Goal: Information Seeking & Learning: Check status

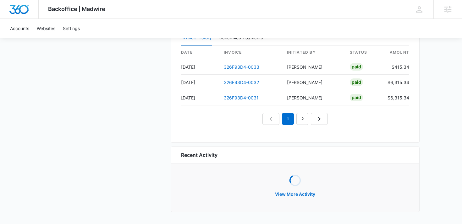
scroll to position [655, 0]
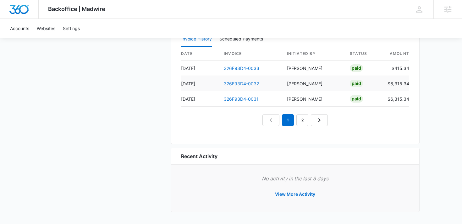
click at [239, 83] on link "326F93D4-0032" at bounding box center [241, 83] width 35 height 5
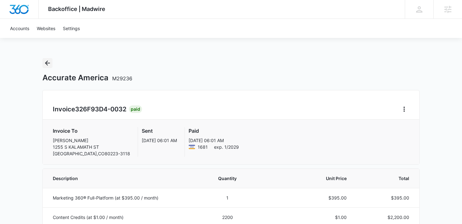
click at [49, 63] on icon "Back" at bounding box center [47, 63] width 5 height 5
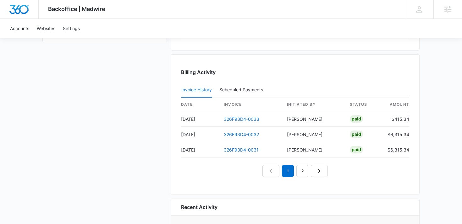
scroll to position [655, 0]
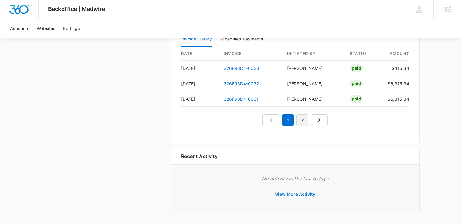
click at [298, 121] on link "2" at bounding box center [302, 120] width 12 height 12
click at [282, 117] on link "1" at bounding box center [281, 120] width 12 height 12
click at [241, 81] on link "326F93D4-0032" at bounding box center [241, 83] width 35 height 5
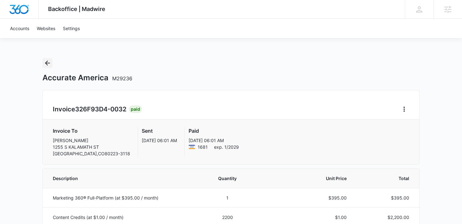
click at [47, 61] on icon "Back" at bounding box center [47, 63] width 5 height 5
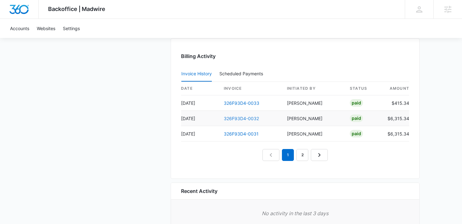
scroll to position [655, 0]
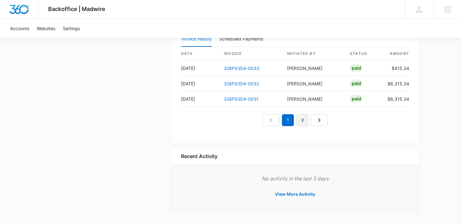
click at [301, 121] on link "2" at bounding box center [302, 120] width 12 height 12
click at [282, 121] on link "1" at bounding box center [281, 120] width 12 height 12
click at [296, 119] on link "2" at bounding box center [295, 120] width 12 height 12
click at [285, 121] on link "1" at bounding box center [281, 120] width 12 height 12
click at [293, 120] on link "2" at bounding box center [295, 120] width 12 height 12
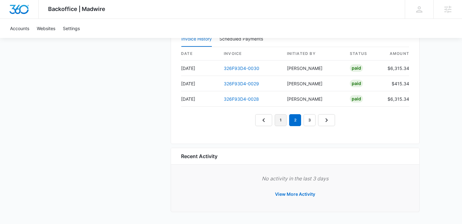
click at [281, 123] on link "1" at bounding box center [281, 120] width 12 height 12
click at [293, 119] on link "2" at bounding box center [295, 120] width 12 height 12
click at [279, 122] on link "1" at bounding box center [281, 120] width 12 height 12
click at [264, 119] on nav "1 2 3" at bounding box center [295, 120] width 80 height 12
click at [291, 120] on link "2" at bounding box center [295, 120] width 12 height 12
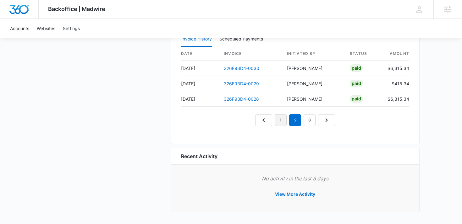
click at [282, 123] on link "1" at bounding box center [281, 120] width 12 height 12
click at [295, 121] on link "2" at bounding box center [295, 120] width 12 height 12
click at [283, 119] on link "1" at bounding box center [281, 120] width 12 height 12
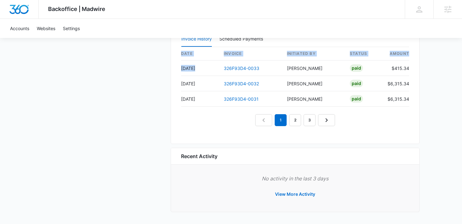
drag, startPoint x: 202, startPoint y: 68, endPoint x: 170, endPoint y: 68, distance: 32.1
click at [201, 74] on td "Sep 13" at bounding box center [200, 68] width 38 height 15
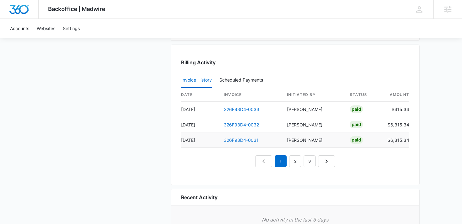
scroll to position [618, 0]
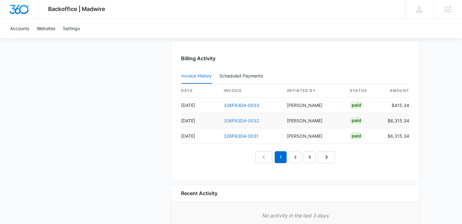
click at [243, 120] on link "326F93D4-0032" at bounding box center [241, 120] width 35 height 5
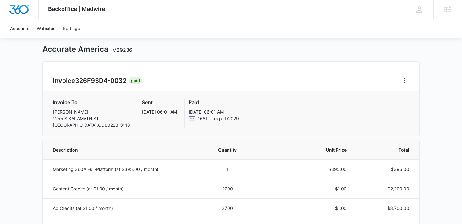
scroll to position [18, 0]
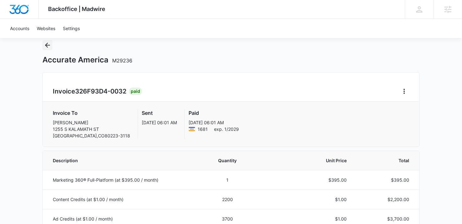
click at [49, 46] on icon "Back" at bounding box center [48, 45] width 8 height 8
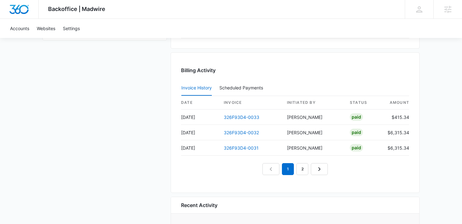
scroll to position [607, 0]
click at [302, 168] on link "2" at bounding box center [302, 168] width 12 height 12
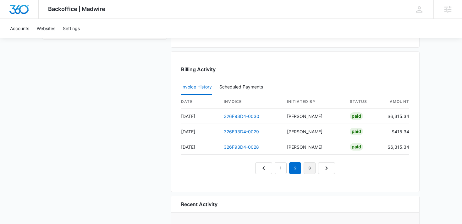
click at [305, 169] on link "3" at bounding box center [310, 168] width 12 height 12
click at [314, 168] on link "4" at bounding box center [317, 168] width 12 height 12
click at [338, 169] on icon "Next Page" at bounding box center [341, 169] width 8 height 8
click at [344, 168] on link "Next Page" at bounding box center [348, 168] width 17 height 12
click at [337, 172] on link "7" at bounding box center [338, 168] width 12 height 12
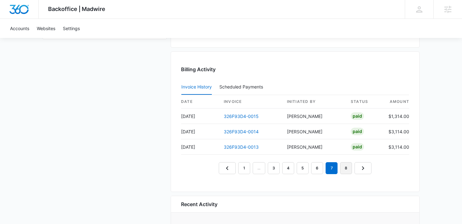
click at [347, 168] on link "8" at bounding box center [346, 168] width 12 height 12
click at [244, 166] on link "1" at bounding box center [244, 168] width 12 height 12
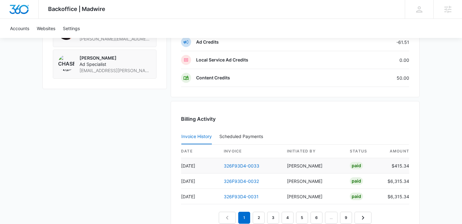
scroll to position [655, 0]
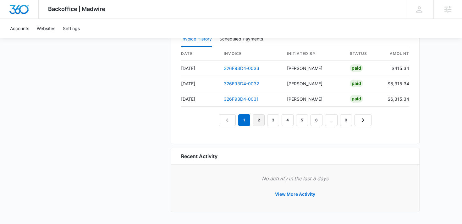
click at [262, 121] on link "2" at bounding box center [259, 120] width 12 height 12
click at [239, 82] on link "326F93D4-0029" at bounding box center [241, 83] width 35 height 5
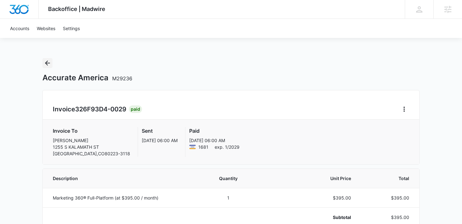
click at [51, 63] on icon "Back" at bounding box center [48, 63] width 8 height 8
